Goal: Communication & Community: Answer question/provide support

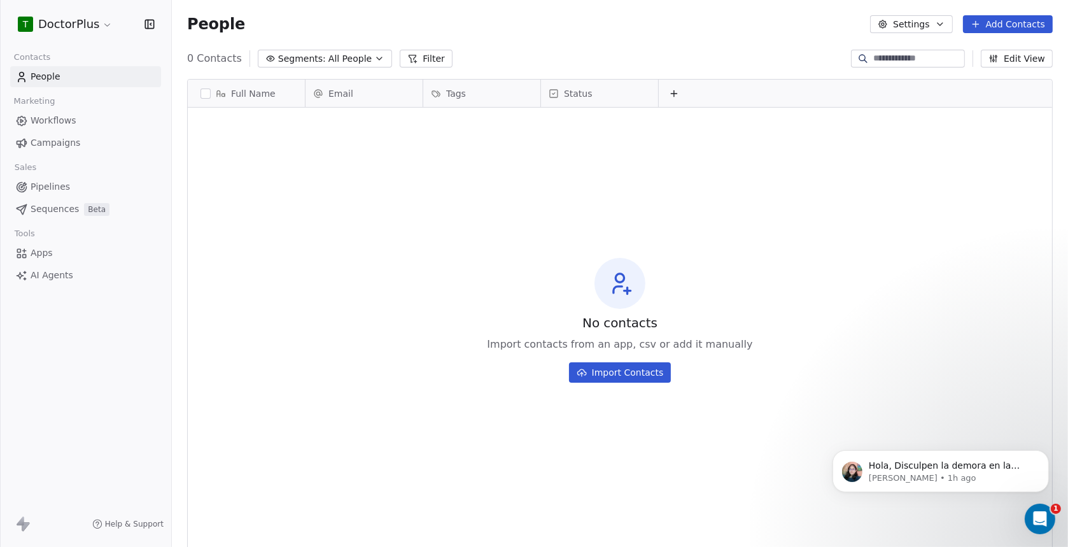
scroll to position [470, 886]
click at [961, 466] on p "Hola, Disculpen la demora en la respuesta. Por favor, permítanme un tiempo para…" at bounding box center [950, 465] width 164 height 13
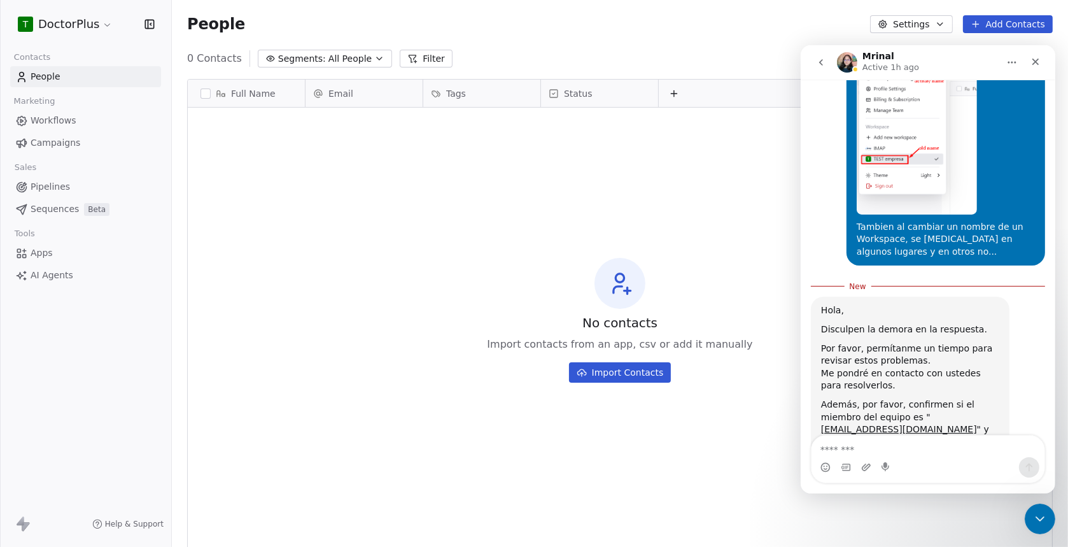
scroll to position [502, 0]
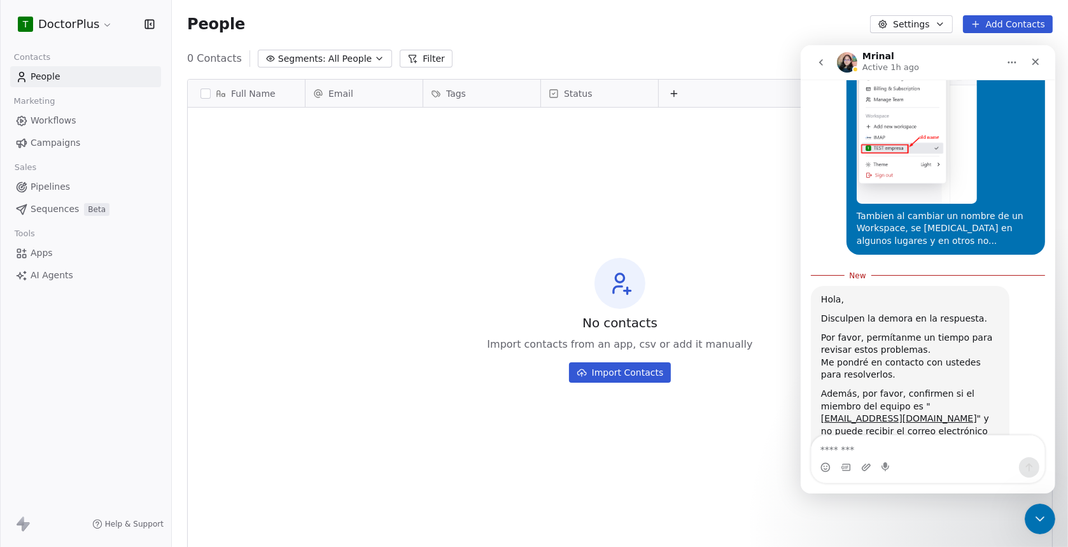
click at [858, 446] on textarea "Message…" at bounding box center [927, 446] width 233 height 22
type textarea "**********"
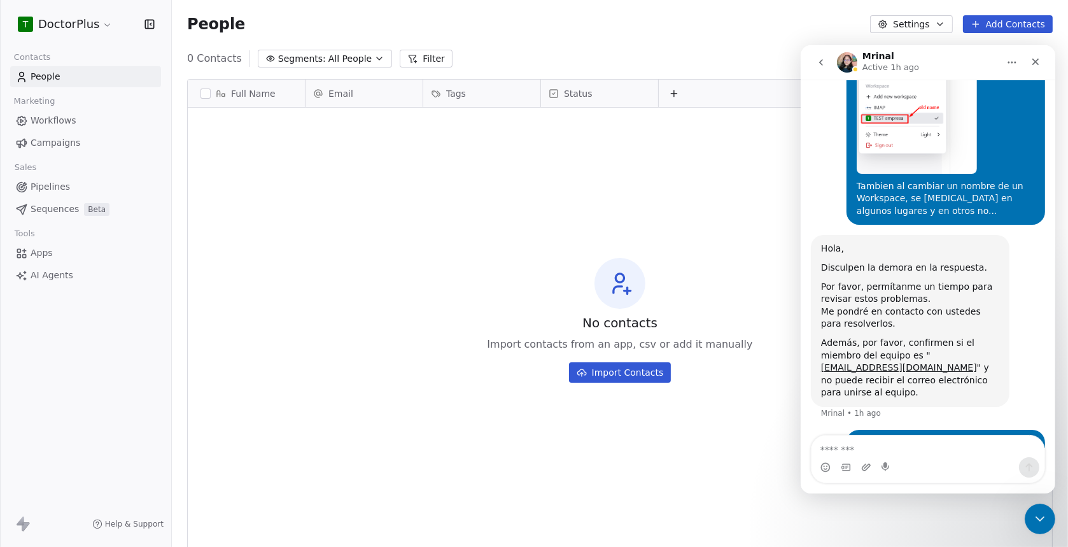
scroll to position [531, 0]
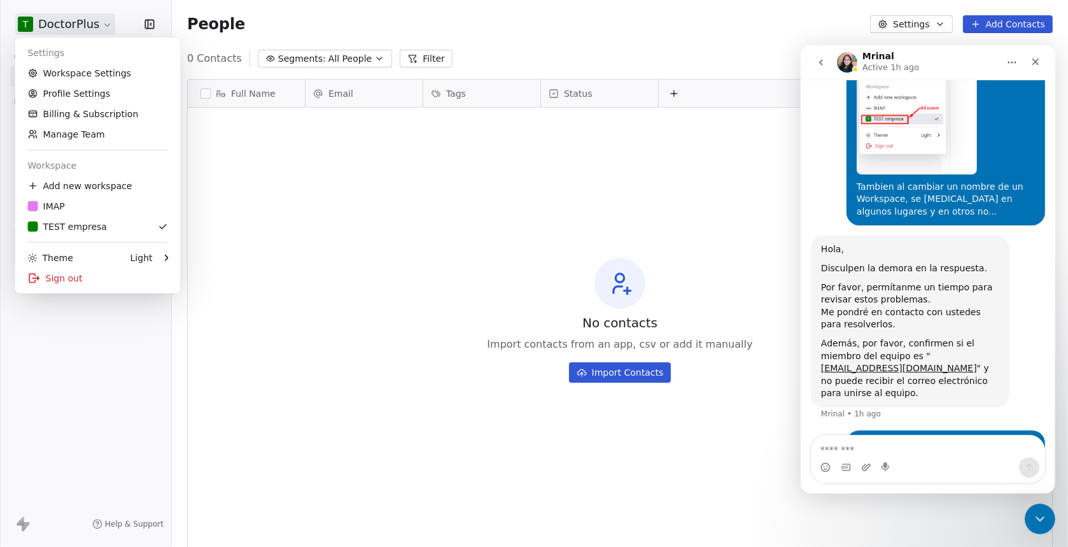
click at [103, 23] on html "T DoctorPlus Contacts People Marketing Workflows Campaigns Sales Pipelines Sequ…" at bounding box center [534, 273] width 1068 height 547
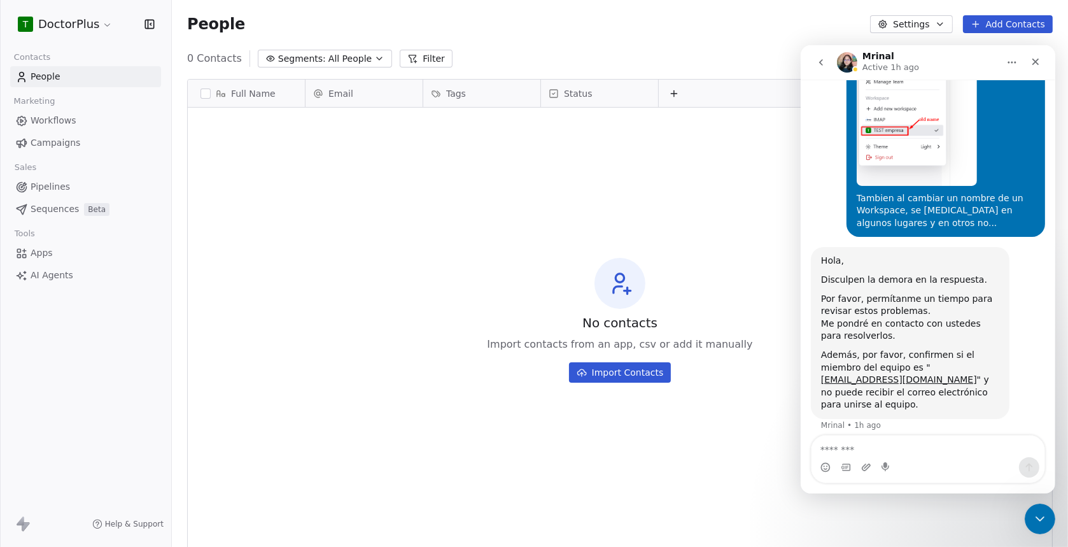
scroll to position [532, 0]
